Goal: Check status: Check status

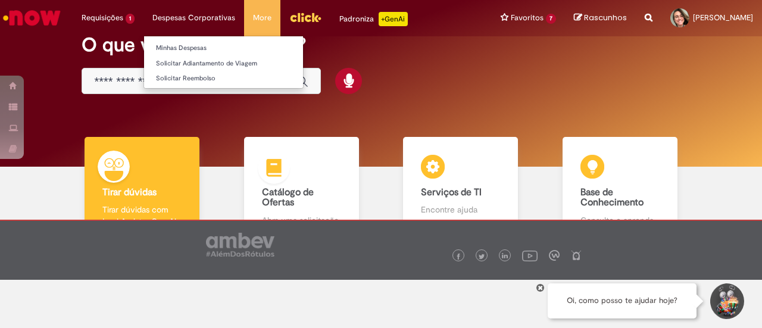
scroll to position [60, 0]
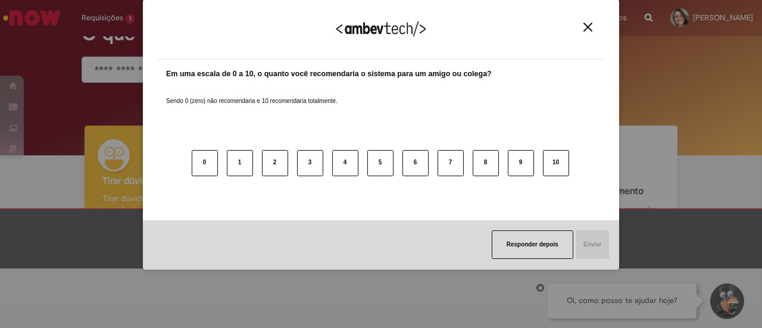
click at [591, 32] on button "Close" at bounding box center [588, 27] width 16 height 10
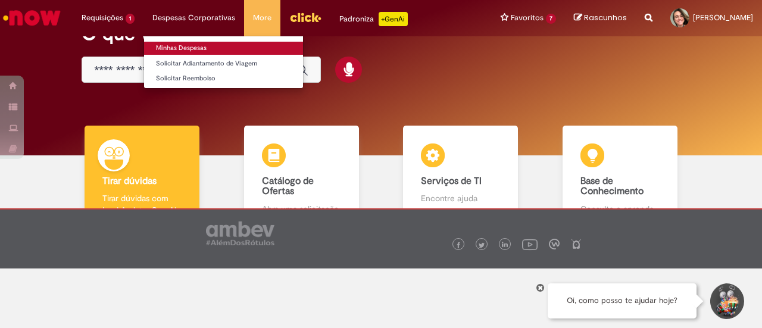
click at [191, 46] on link "Minhas Despesas" at bounding box center [223, 48] width 159 height 13
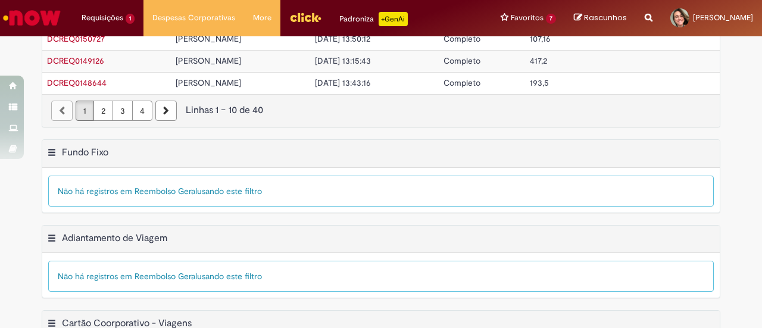
scroll to position [42, 0]
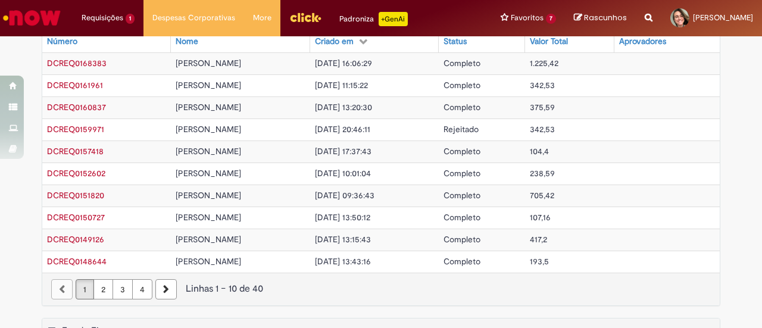
click at [94, 288] on link "2" at bounding box center [104, 289] width 20 height 20
click at [223, 130] on span "[PERSON_NAME]" at bounding box center [211, 129] width 66 height 11
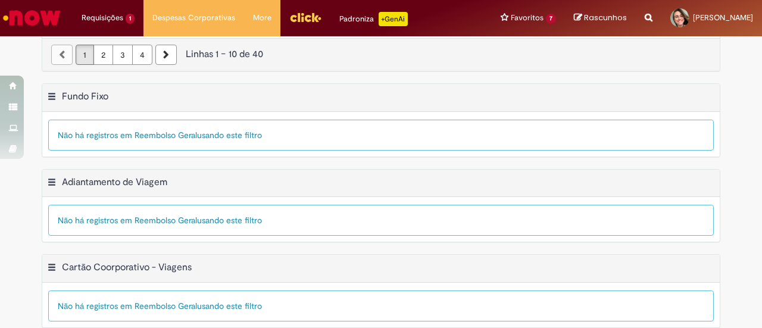
scroll to position [280, 0]
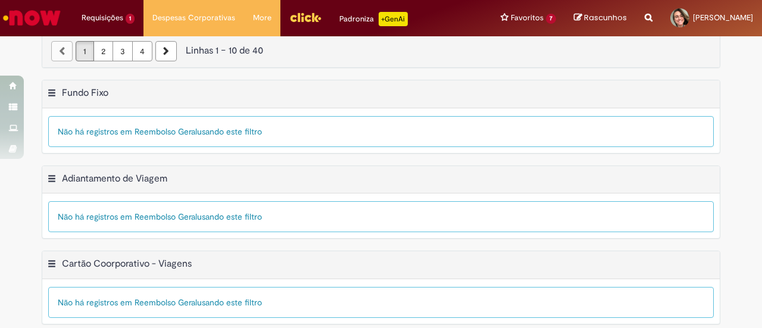
click at [101, 51] on link "2" at bounding box center [104, 51] width 20 height 20
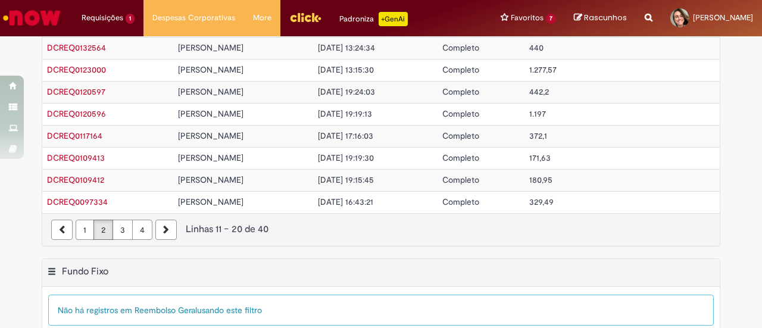
scroll to position [0, 0]
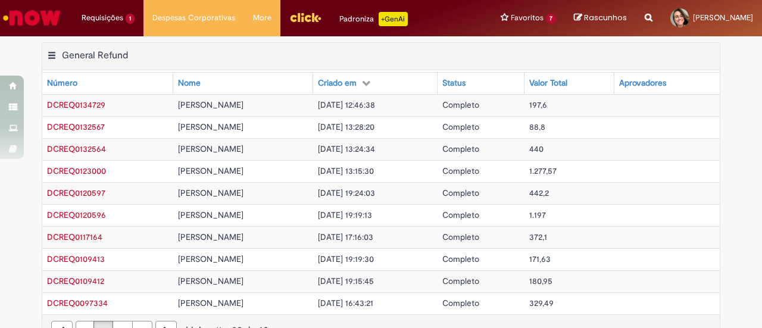
click at [352, 188] on span "[DATE] 19:24:03" at bounding box center [346, 193] width 57 height 11
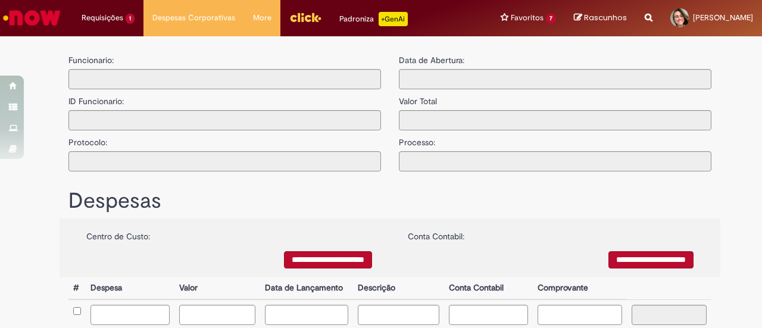
type input "**********"
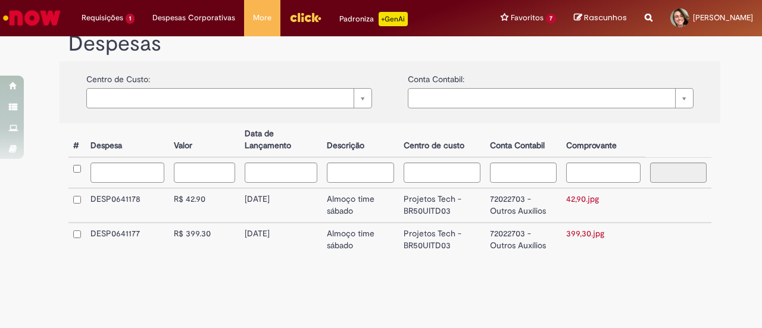
scroll to position [287, 0]
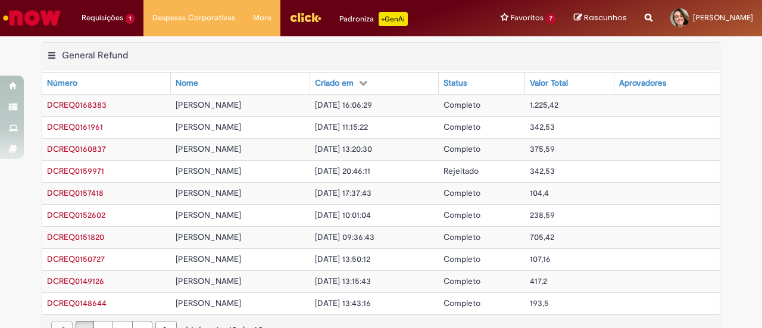
scroll to position [119, 0]
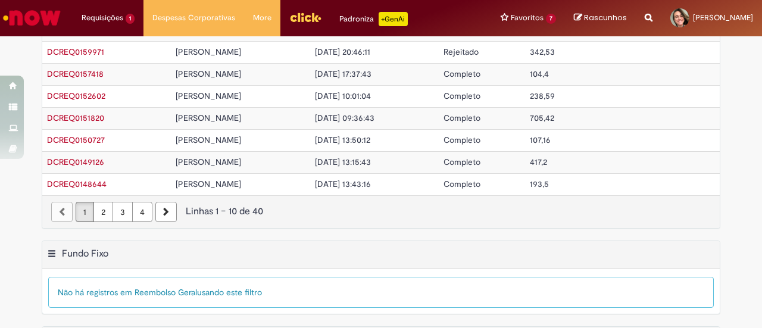
click at [99, 211] on link "2" at bounding box center [104, 212] width 20 height 20
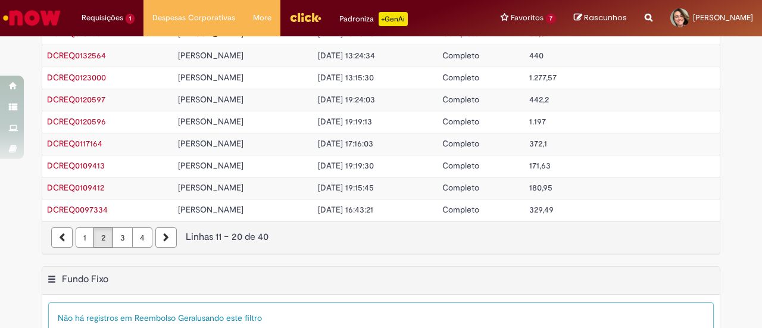
scroll to position [60, 0]
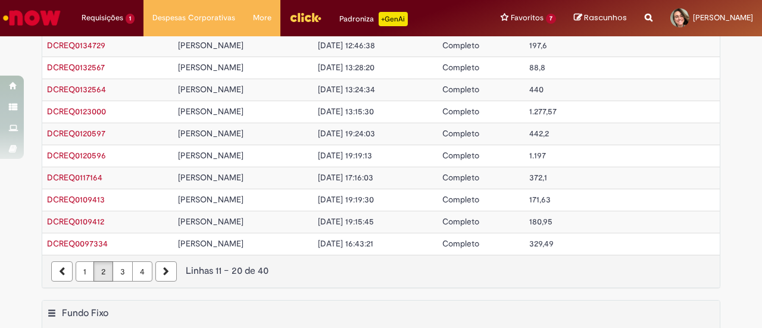
click at [374, 111] on span "[DATE] 13:15:30" at bounding box center [346, 111] width 56 height 11
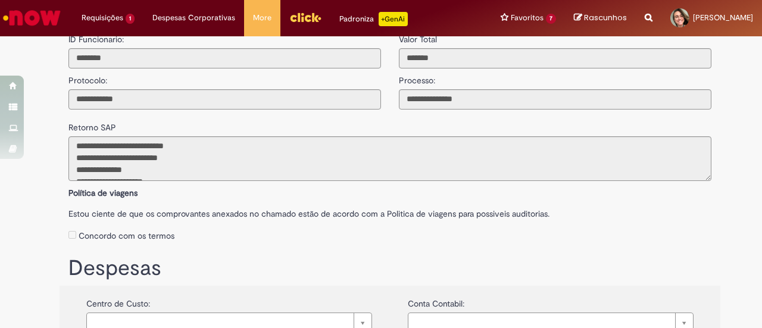
scroll to position [60, 0]
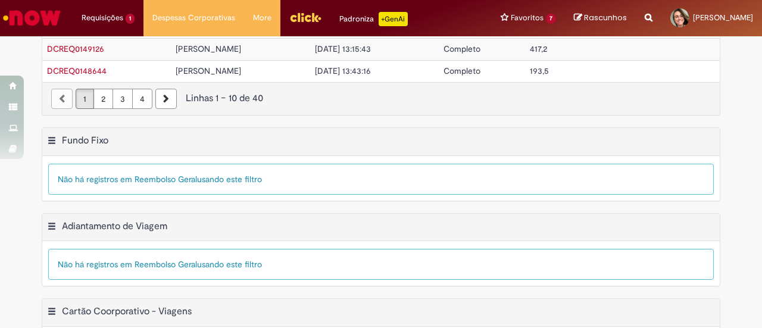
scroll to position [161, 0]
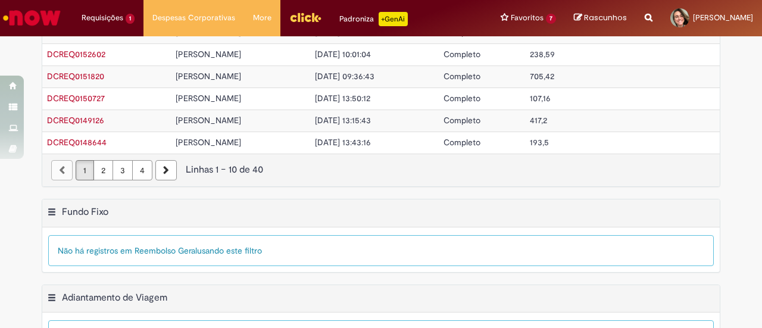
click at [96, 166] on link "2" at bounding box center [104, 170] width 20 height 20
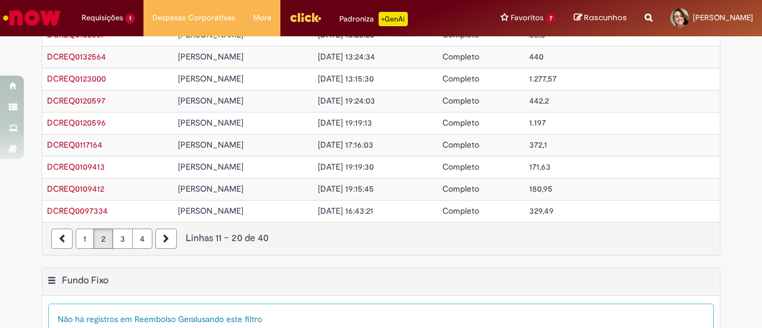
scroll to position [0, 0]
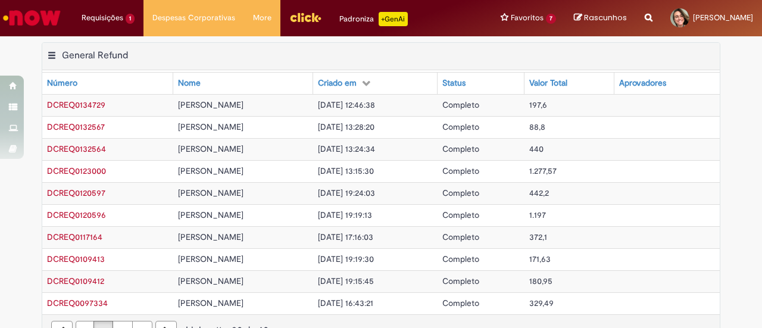
click at [425, 142] on td "[DATE] 13:24:34" at bounding box center [375, 149] width 124 height 22
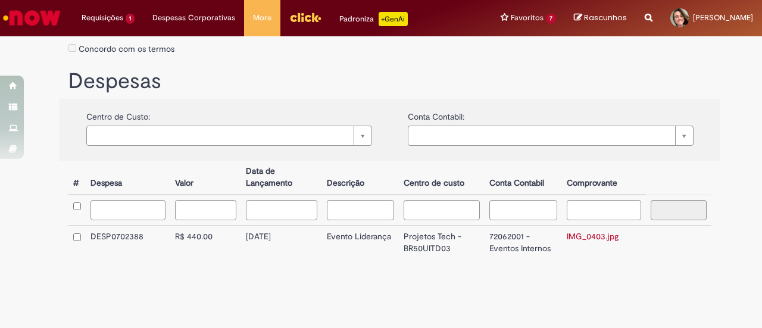
scroll to position [253, 0]
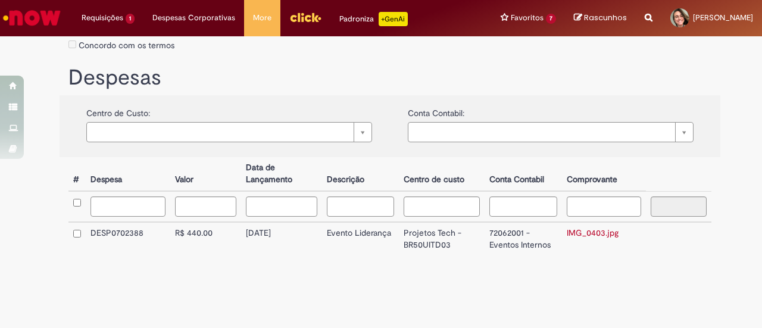
click at [54, 11] on img "Ir para a Homepage" at bounding box center [31, 18] width 61 height 24
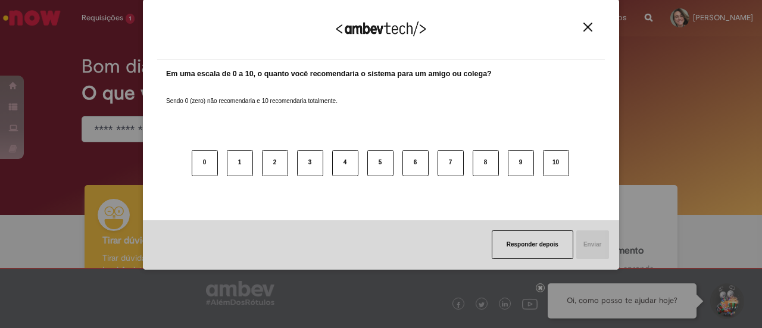
click at [591, 26] on img "Close" at bounding box center [588, 27] width 9 height 9
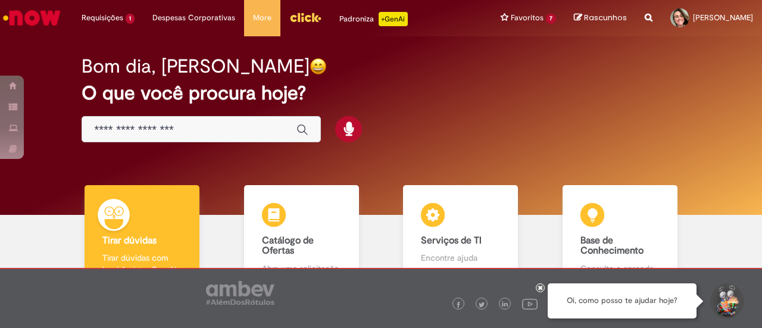
click at [297, 17] on img "Menu Cabeçalho" at bounding box center [305, 17] width 32 height 18
